Goal: Complete application form

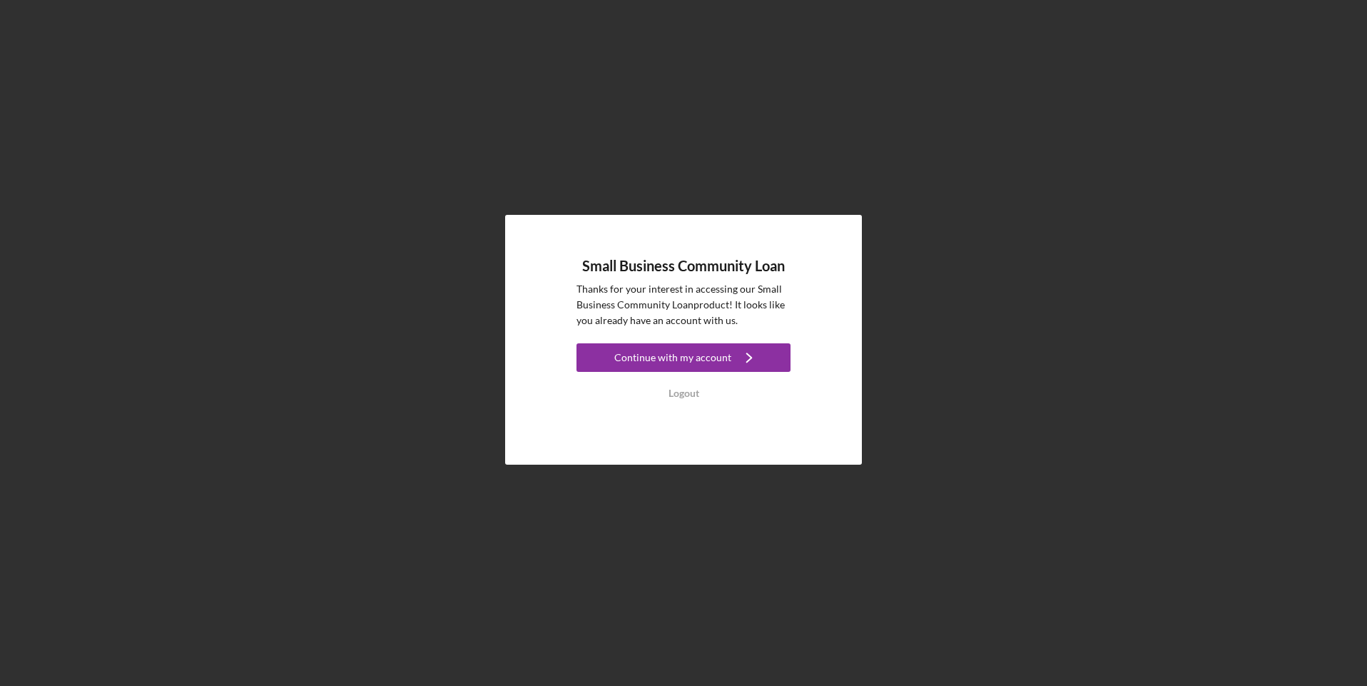
click at [614, 372] on link "Continue with my account Icon/Navigate" at bounding box center [684, 359] width 214 height 32
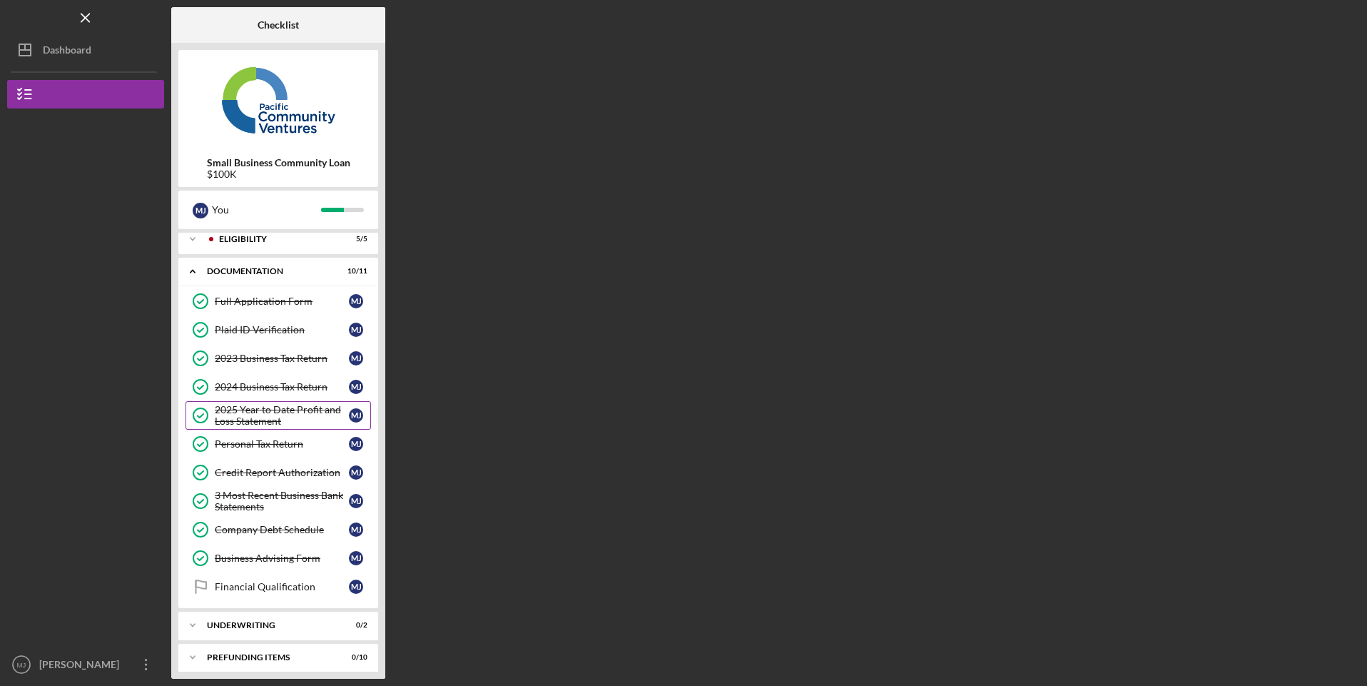
scroll to position [15, 0]
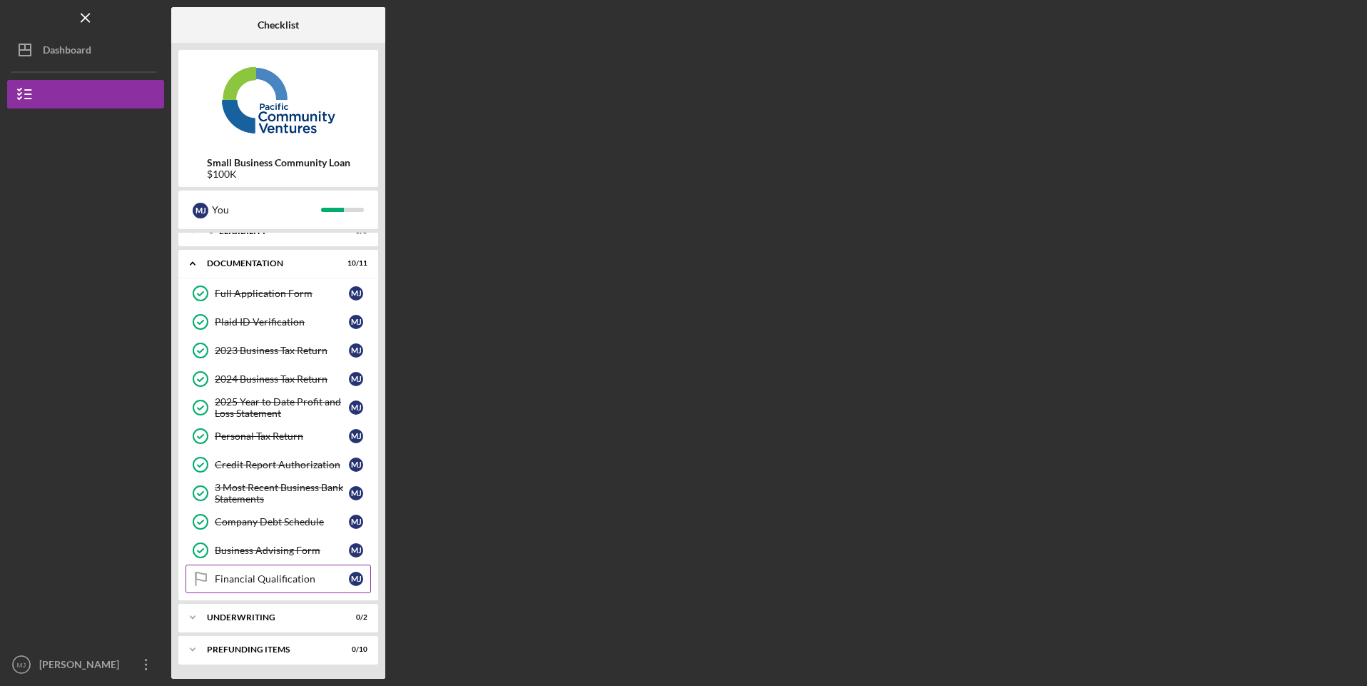
click at [237, 584] on div "Financial Qualification" at bounding box center [282, 578] width 134 height 11
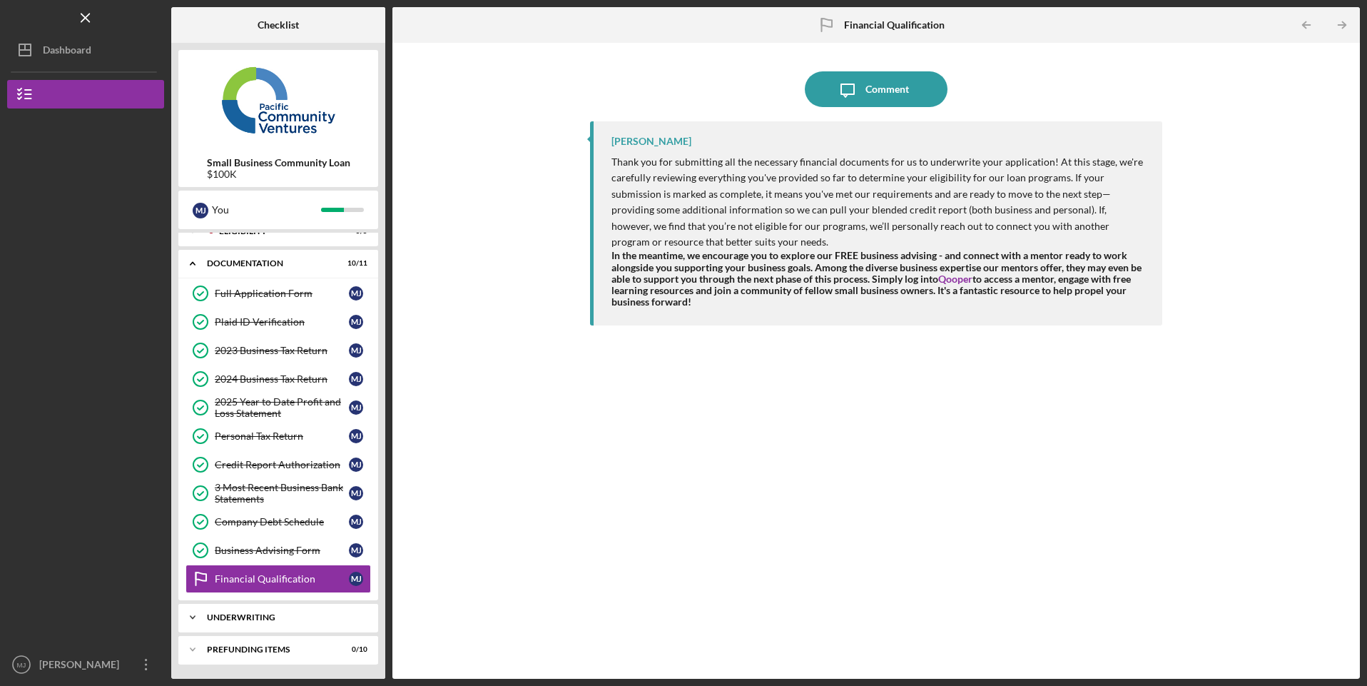
click at [243, 617] on div "Underwriting" at bounding box center [283, 617] width 153 height 9
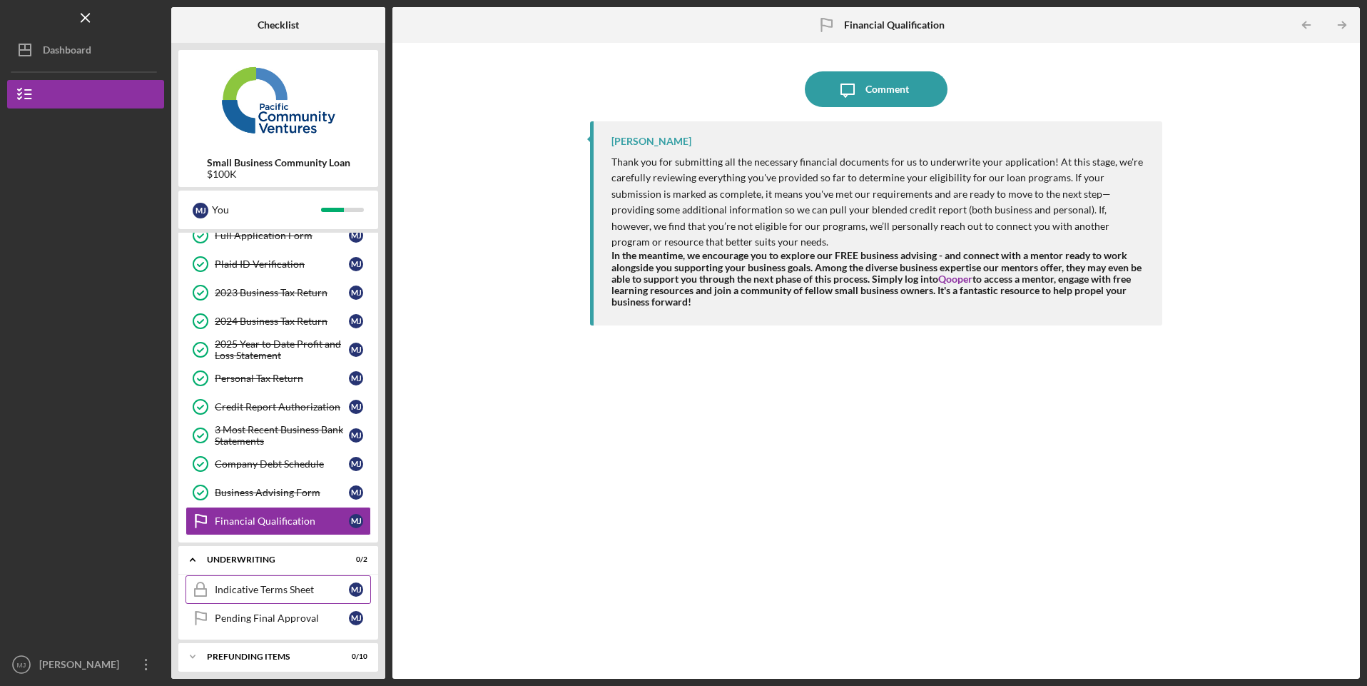
scroll to position [80, 0]
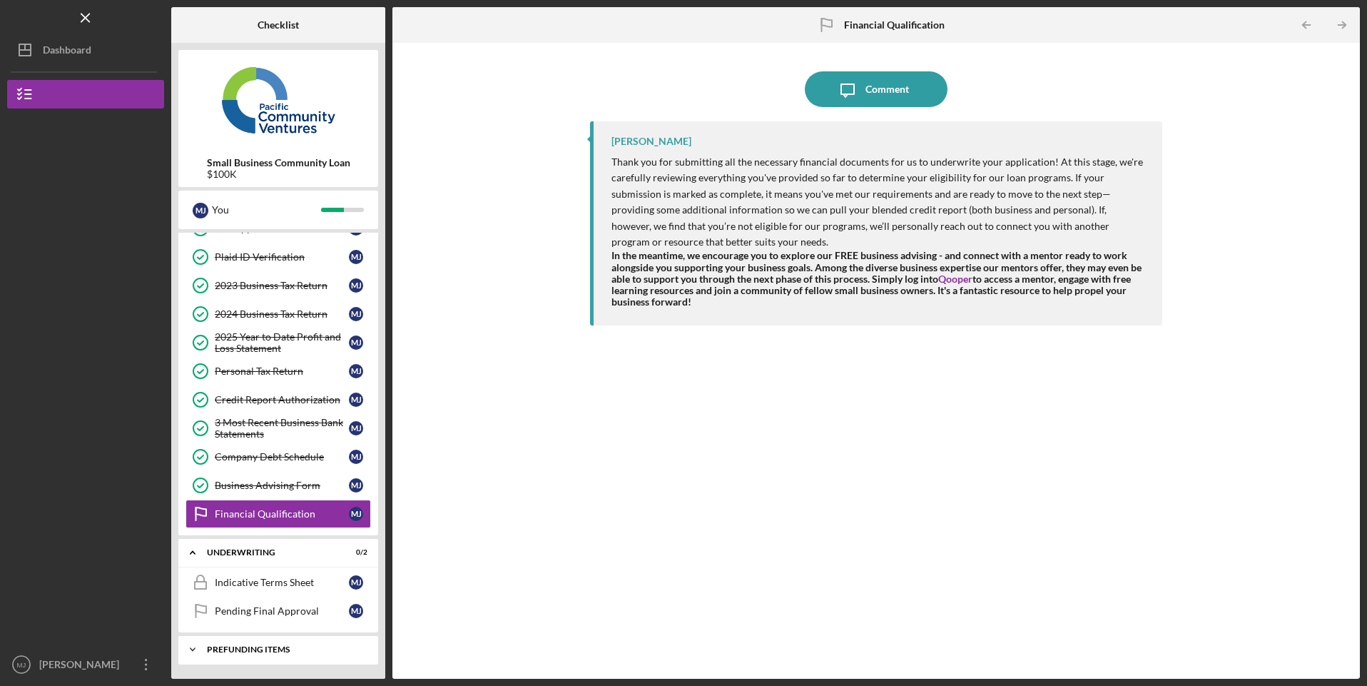
click at [196, 649] on icon "Icon/Expander" at bounding box center [192, 649] width 29 height 29
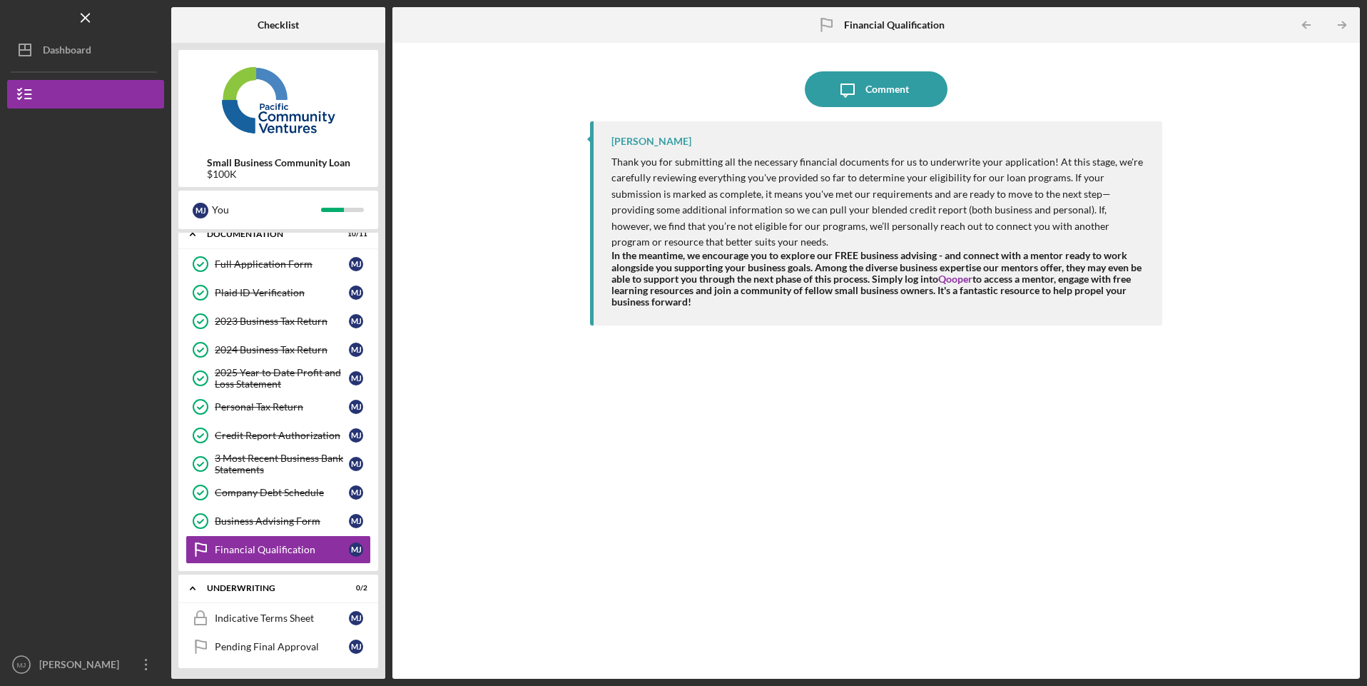
scroll to position [0, 0]
